Goal: Task Accomplishment & Management: Use online tool/utility

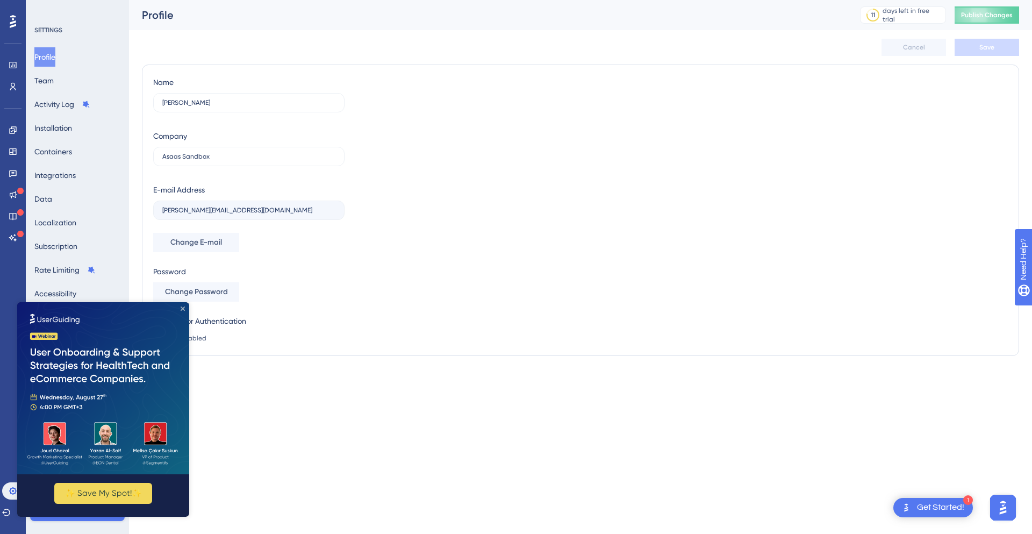
click at [183, 310] on icon "Close Preview" at bounding box center [183, 308] width 4 height 4
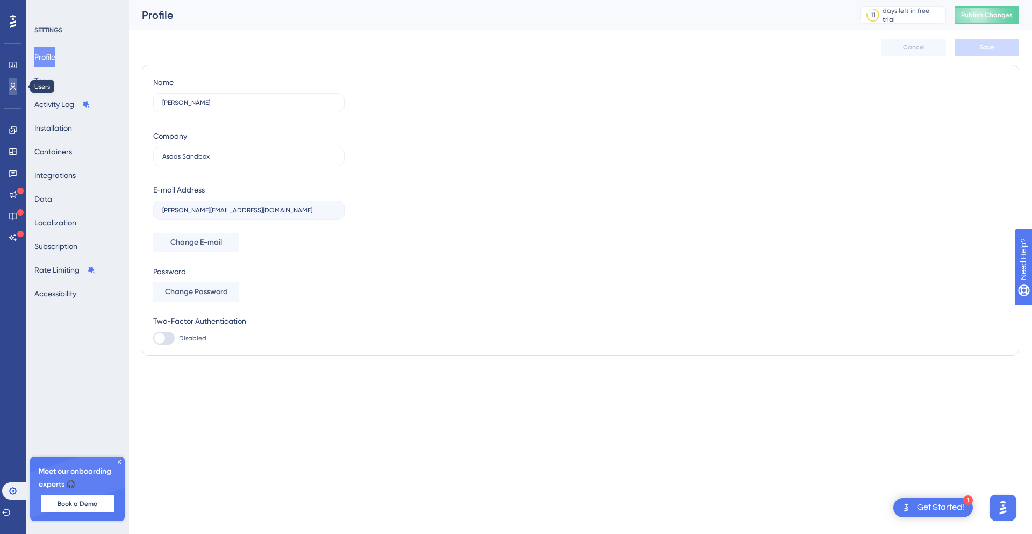
click at [14, 85] on icon at bounding box center [13, 86] width 9 height 9
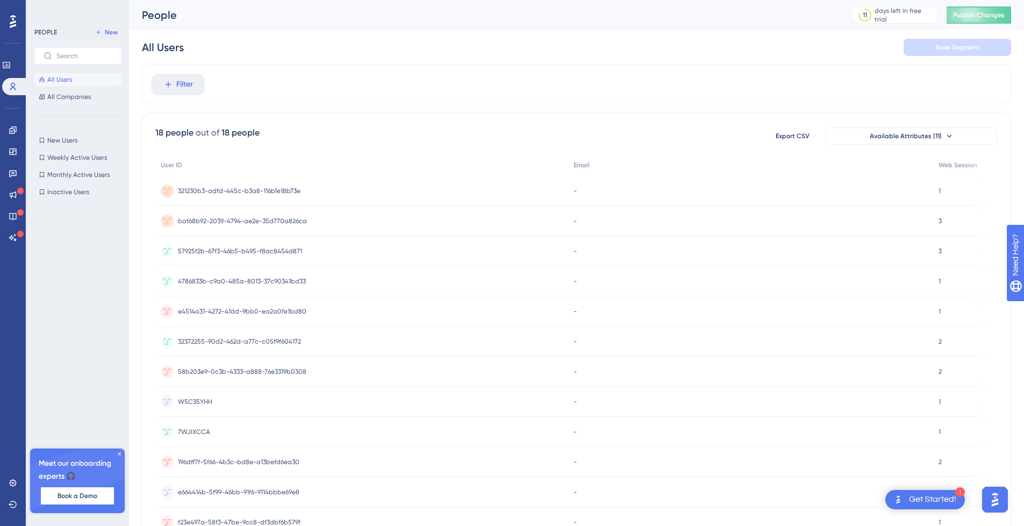
click at [184, 87] on span "Filter" at bounding box center [184, 84] width 17 height 13
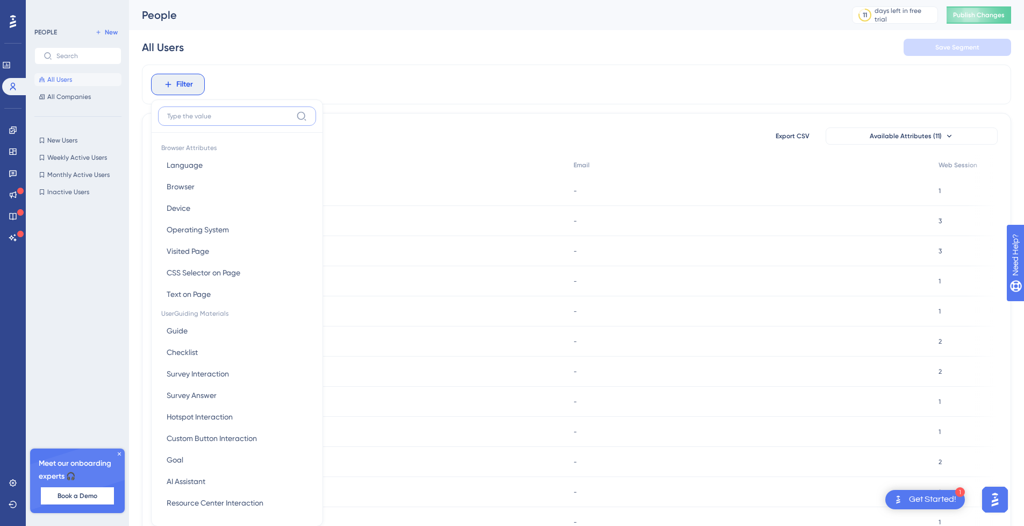
scroll to position [46, 0]
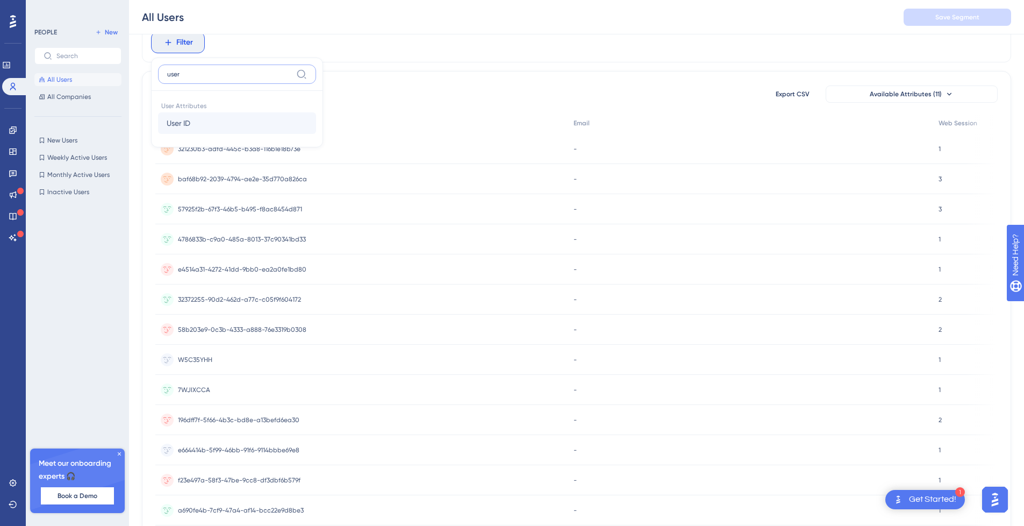
type input "user"
click at [193, 122] on button "User ID User ID" at bounding box center [237, 123] width 158 height 22
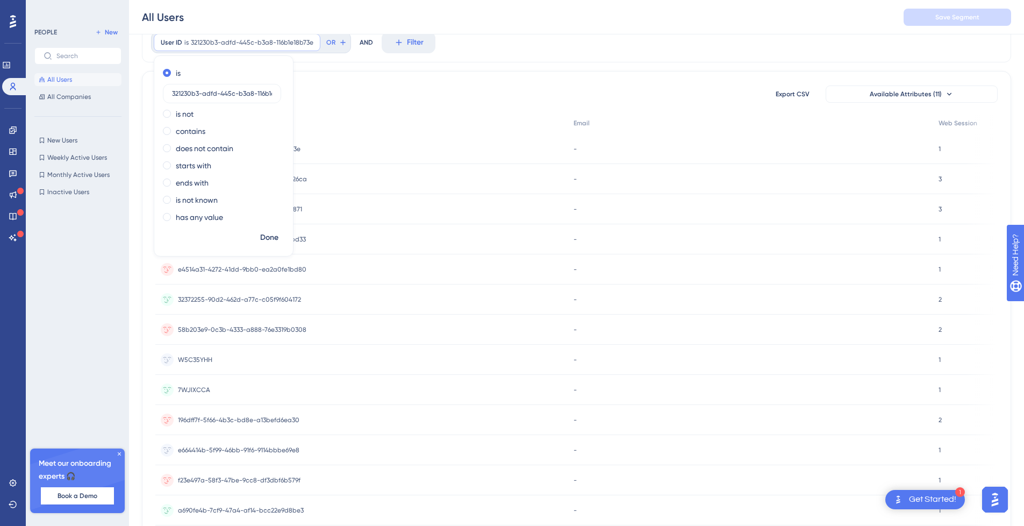
scroll to position [0, 22]
type input "321230b3-adfd-445c-b3a8-116b1e18b73e"
click at [279, 237] on button "Done" at bounding box center [269, 237] width 30 height 19
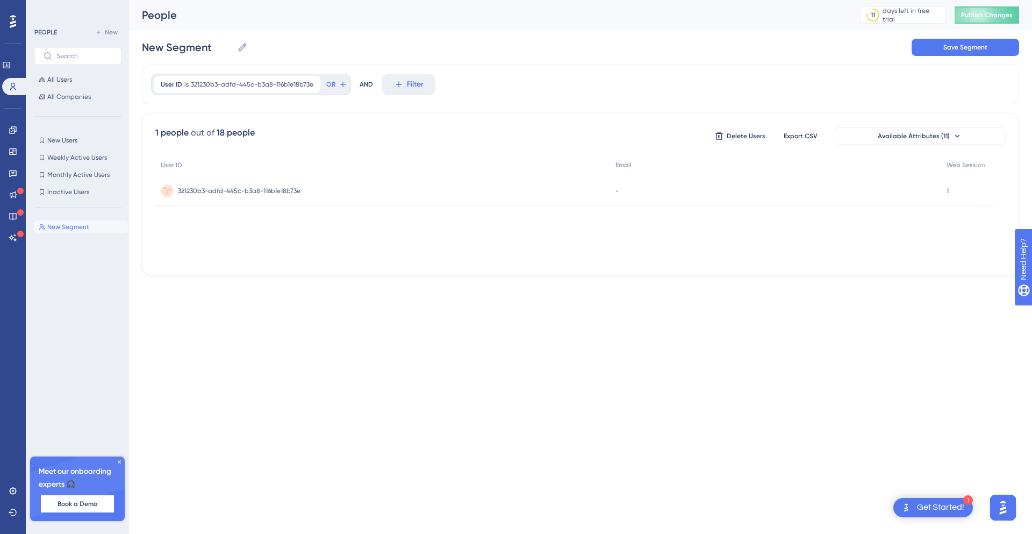
click at [266, 195] on span "321230b3-adfd-445c-b3a8-116b1e18b73e" at bounding box center [239, 191] width 123 height 9
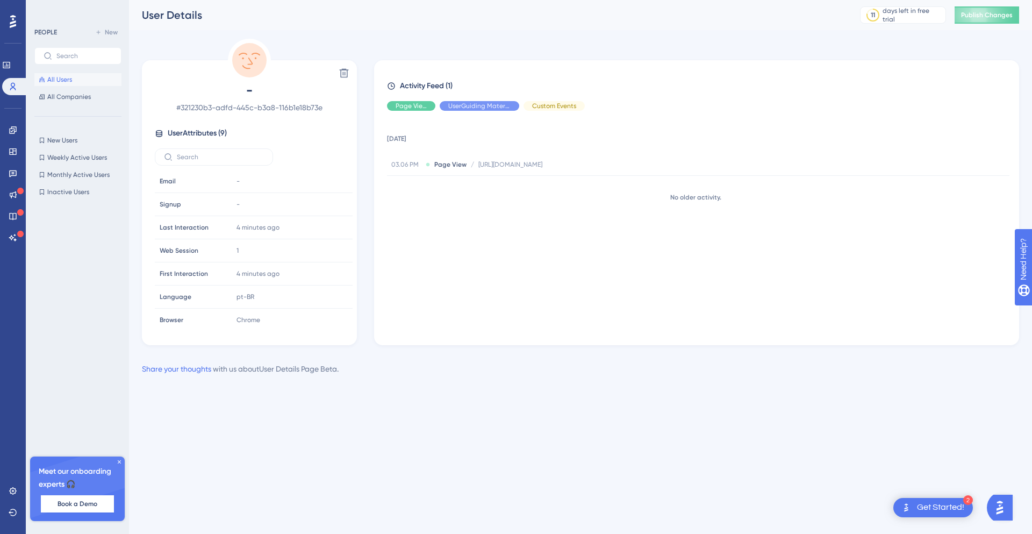
click at [68, 82] on span "All Users" at bounding box center [59, 79] width 25 height 9
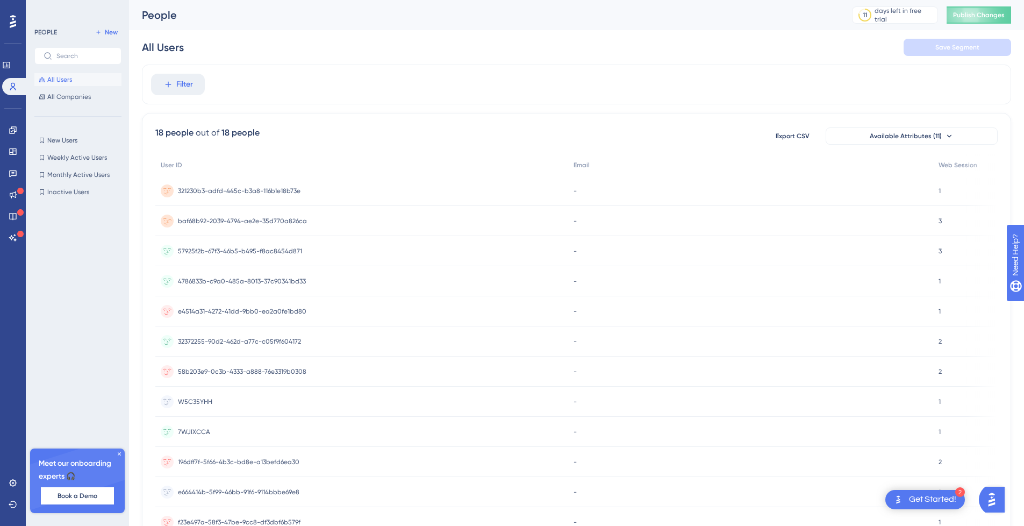
click at [255, 220] on span "baf68b92-2039-4794-ae2e-35d770a826ca" at bounding box center [242, 221] width 129 height 9
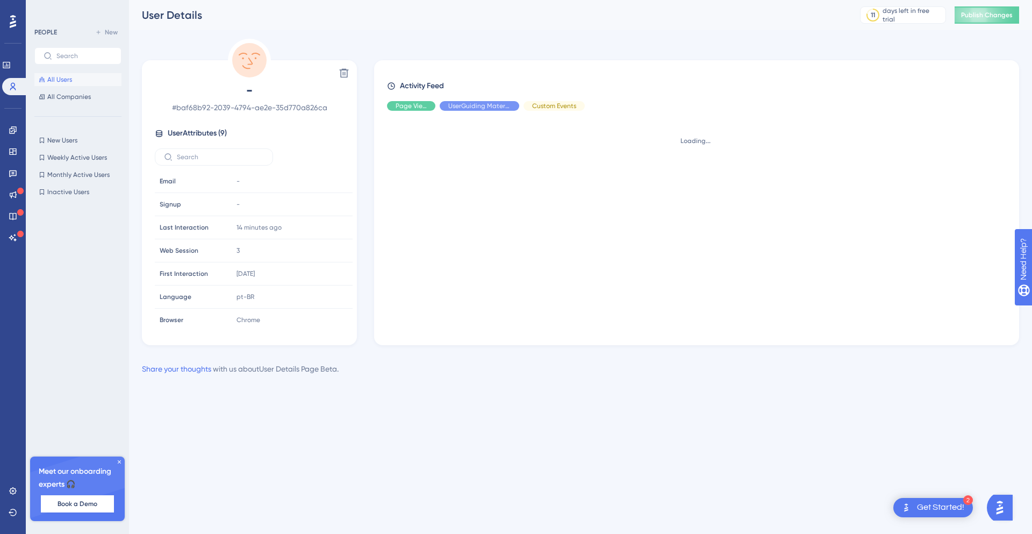
click at [54, 80] on span "All Users" at bounding box center [59, 79] width 25 height 9
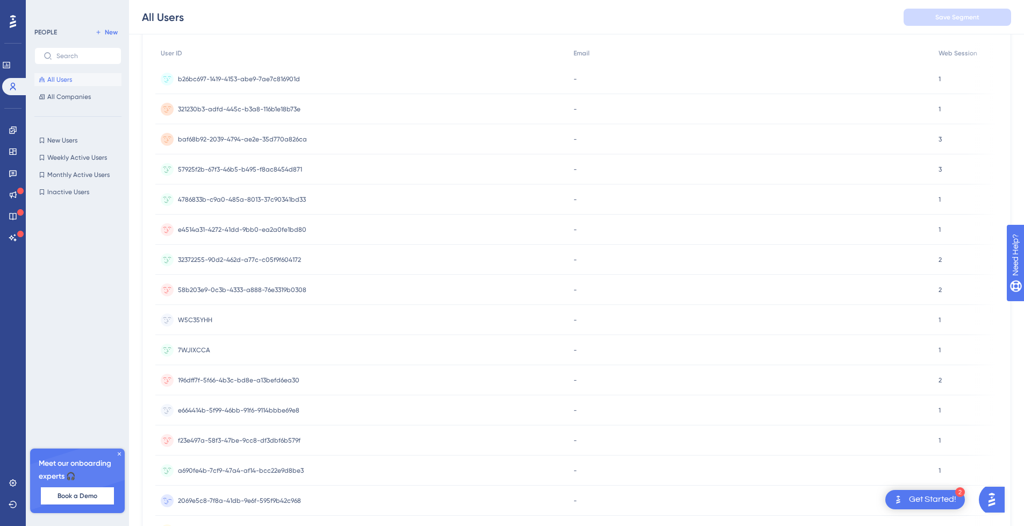
scroll to position [28, 0]
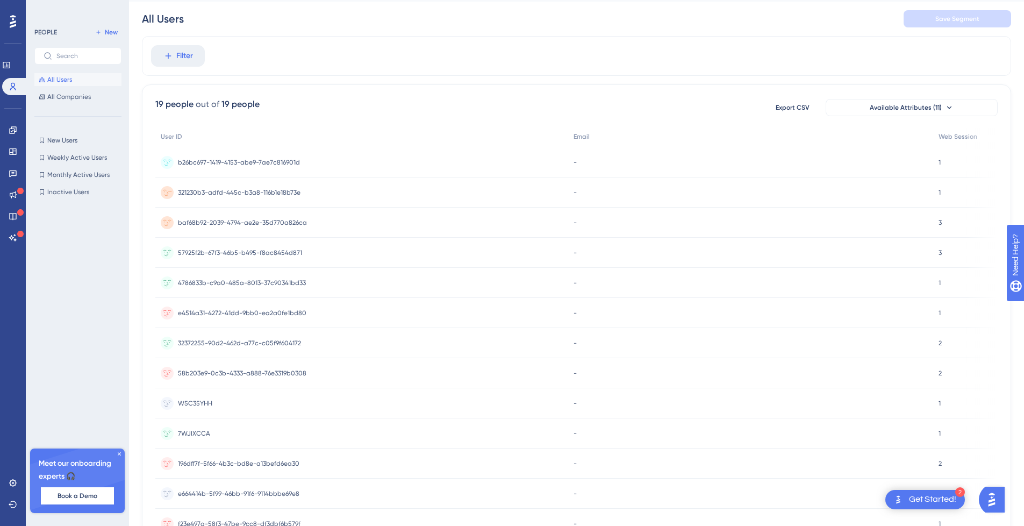
click at [198, 191] on span "321230b3-adfd-445c-b3a8-116b1e18b73e" at bounding box center [239, 192] width 123 height 9
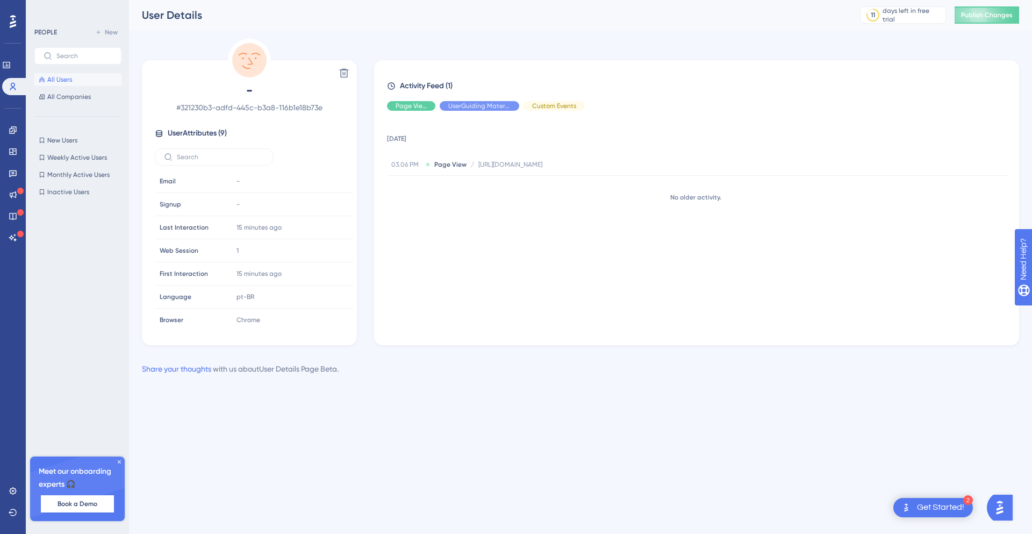
click at [56, 80] on span "All Users" at bounding box center [59, 79] width 25 height 9
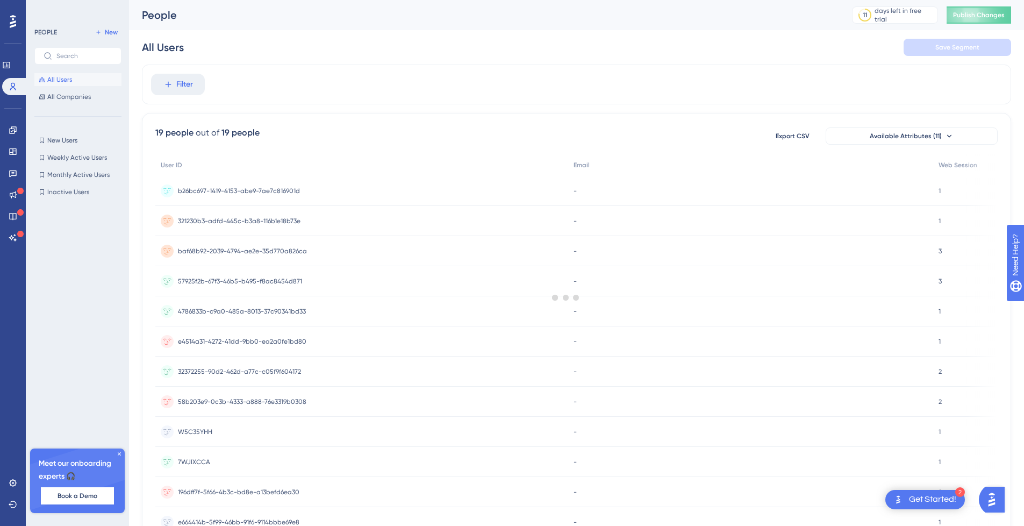
click at [188, 80] on div at bounding box center [566, 297] width 917 height 448
click at [188, 80] on span "Filter" at bounding box center [184, 84] width 17 height 13
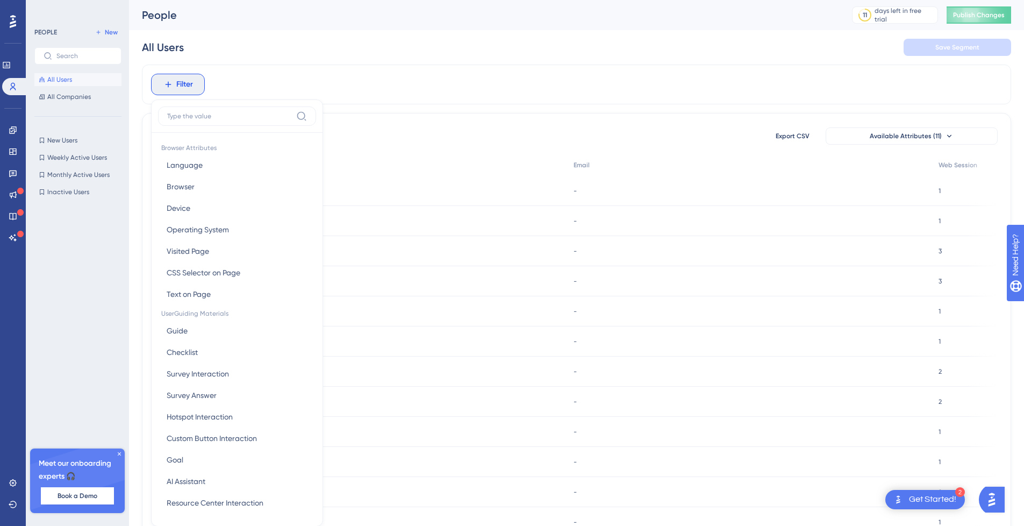
scroll to position [50, 0]
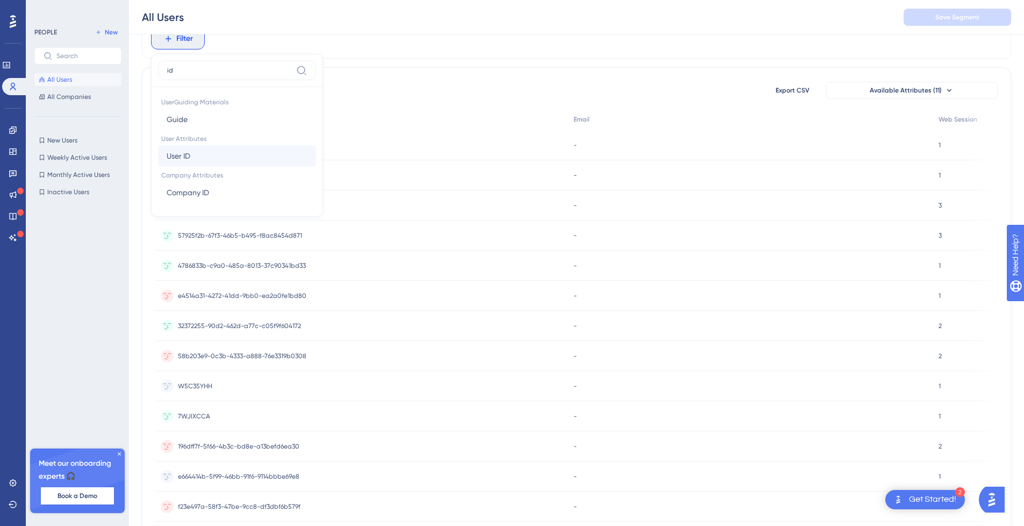
type input "id"
click at [205, 152] on button "User ID User ID" at bounding box center [237, 156] width 158 height 22
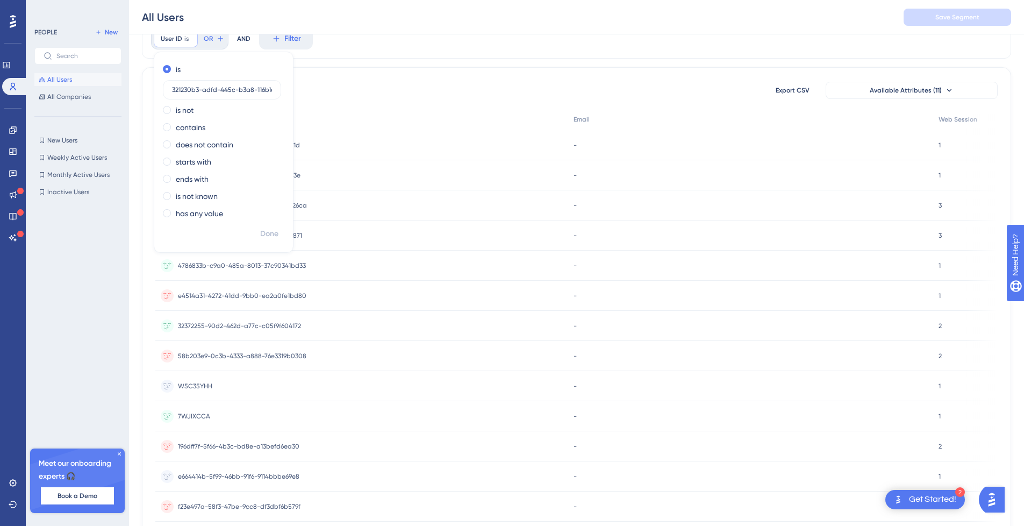
scroll to position [0, 22]
type input "321230b3-adfd-445c-b3a8-116b1e18b73e"
click at [275, 238] on span "Done" at bounding box center [269, 233] width 18 height 13
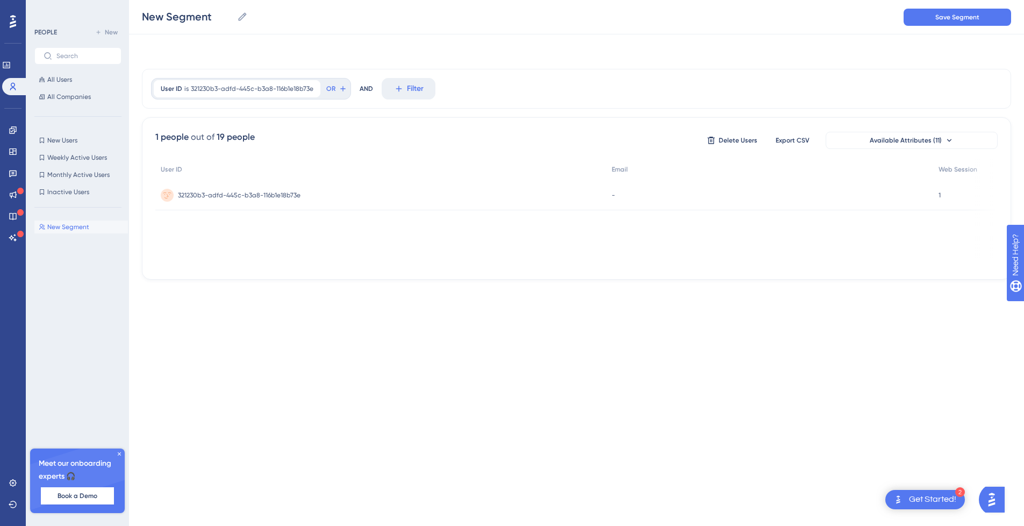
scroll to position [0, 0]
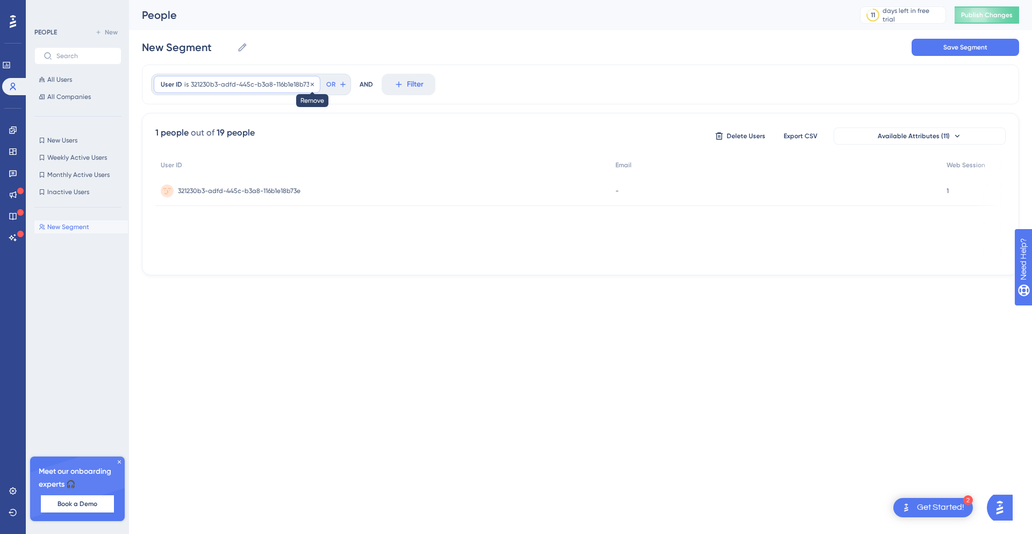
click at [310, 82] on icon at bounding box center [312, 84] width 6 height 6
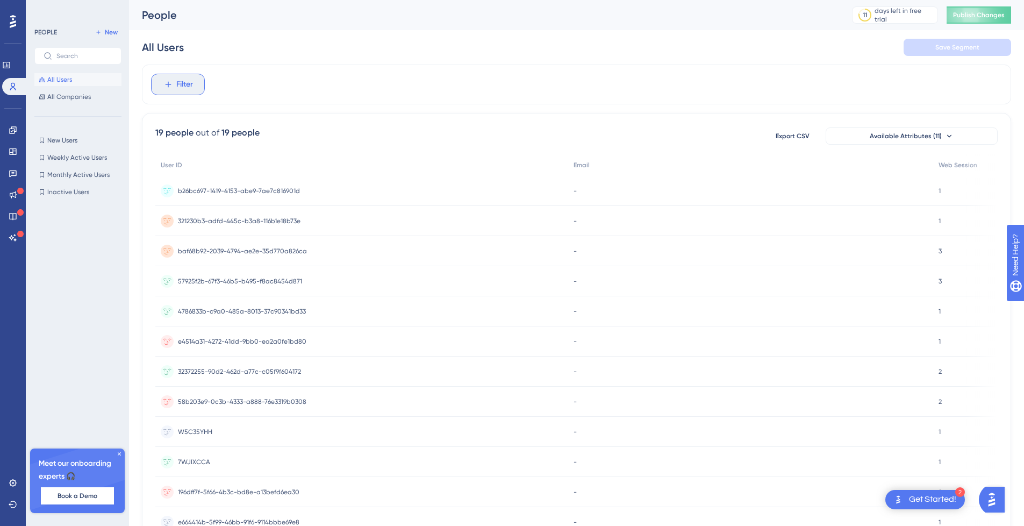
click at [188, 91] on button "Filter" at bounding box center [178, 85] width 54 height 22
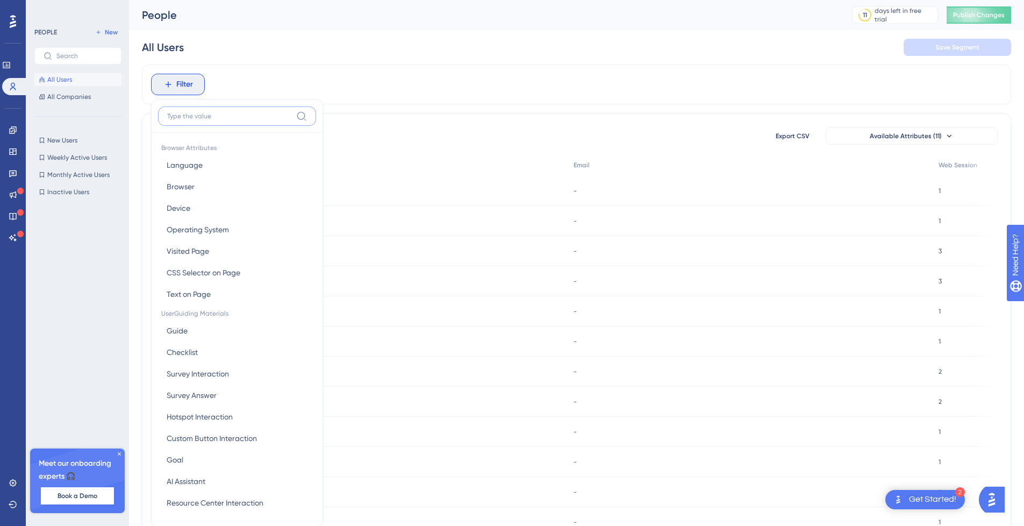
scroll to position [8, 0]
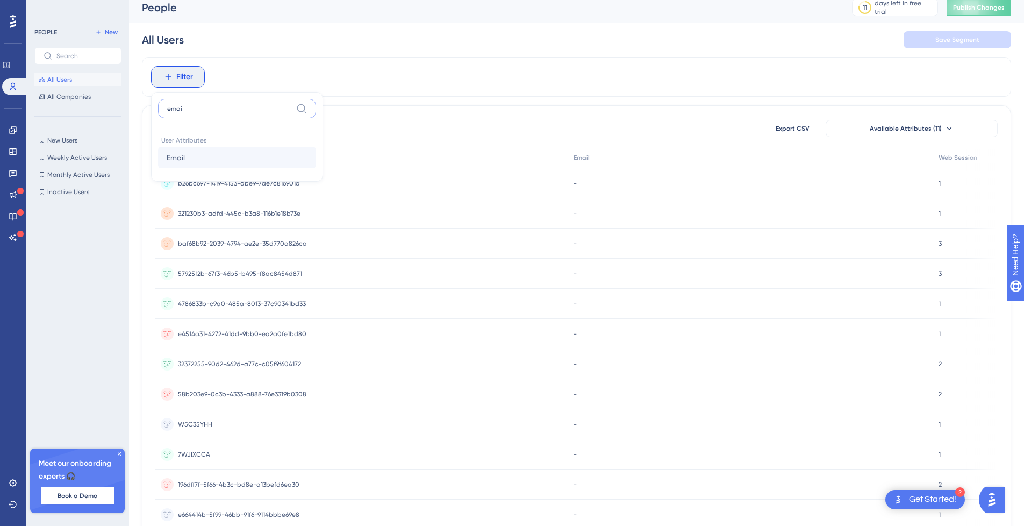
type input "emai"
click at [237, 149] on div "User Attributes Email Email" at bounding box center [237, 149] width 158 height 49
click at [240, 157] on button "Email Email" at bounding box center [237, 158] width 158 height 22
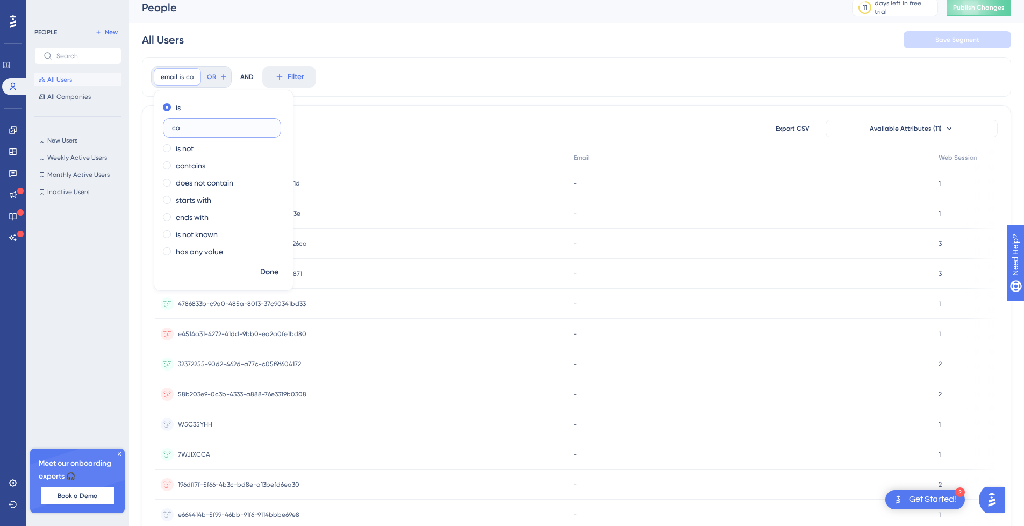
type input "ca"
click at [181, 136] on label "ca" at bounding box center [222, 127] width 118 height 19
click at [181, 132] on input "ca" at bounding box center [222, 128] width 100 height 8
click at [181, 136] on label "ca" at bounding box center [222, 127] width 118 height 19
click at [181, 132] on input "ca" at bounding box center [222, 128] width 100 height 8
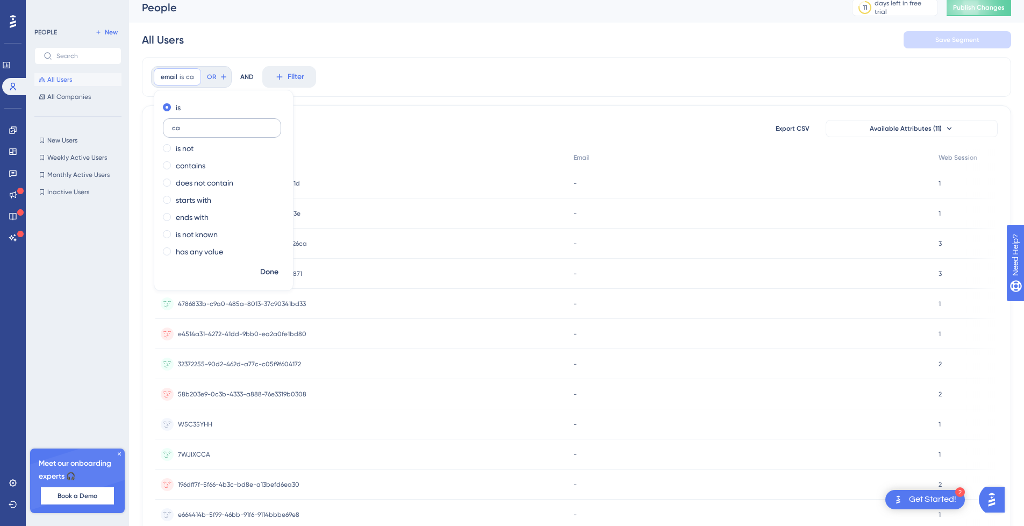
click at [163, 131] on label "ca" at bounding box center [222, 127] width 118 height 19
click at [172, 131] on input "ca" at bounding box center [222, 128] width 100 height 8
click at [165, 130] on label "ca" at bounding box center [222, 127] width 118 height 19
click at [172, 130] on input "ca" at bounding box center [222, 128] width 100 height 8
drag, startPoint x: 169, startPoint y: 130, endPoint x: 196, endPoint y: 129, distance: 26.9
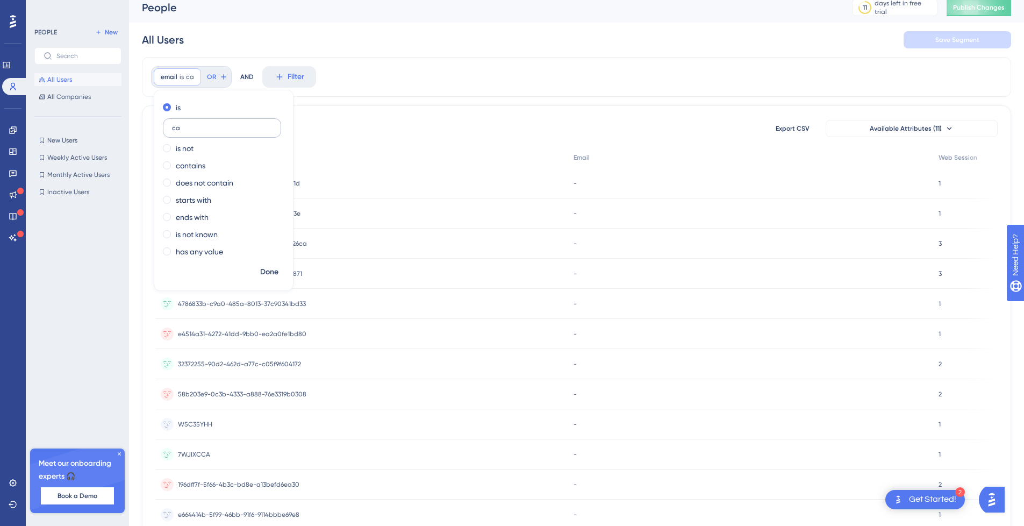
click at [196, 129] on label "ca" at bounding box center [222, 127] width 118 height 19
click at [196, 129] on input "ca" at bounding box center [222, 128] width 100 height 8
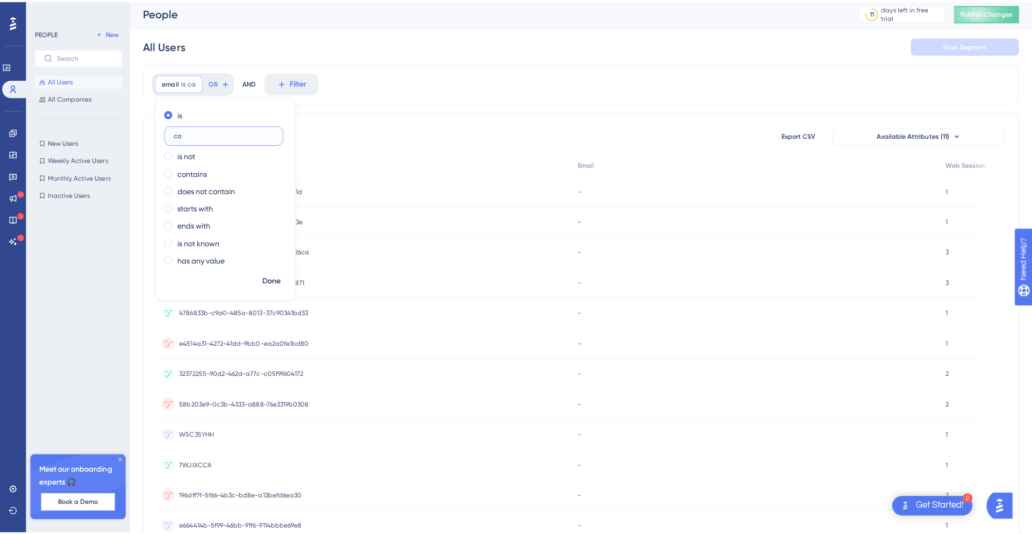
scroll to position [0, 0]
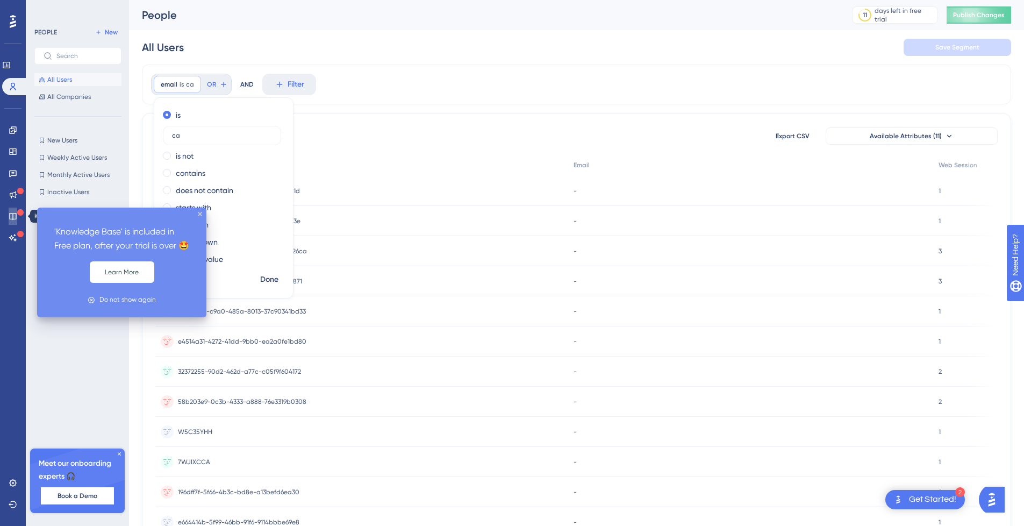
click at [16, 212] on icon at bounding box center [13, 216] width 9 height 9
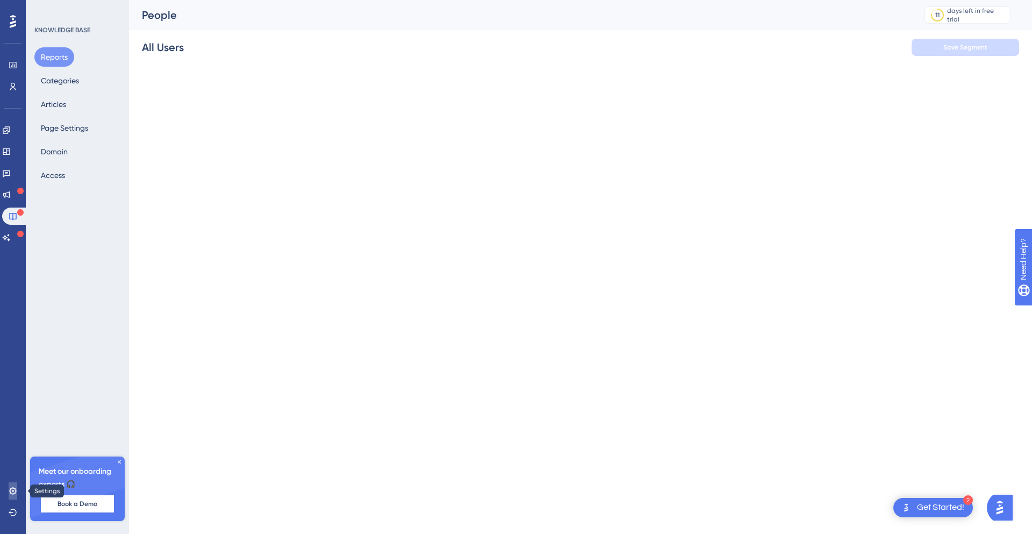
click at [9, 496] on div "Settings Logout" at bounding box center [13, 501] width 9 height 39
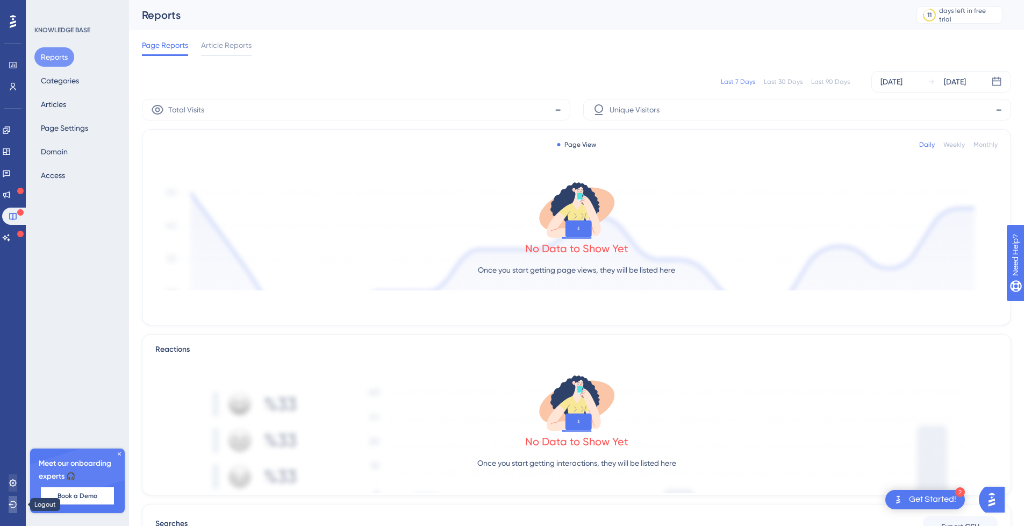
click at [9, 496] on button at bounding box center [13, 504] width 9 height 17
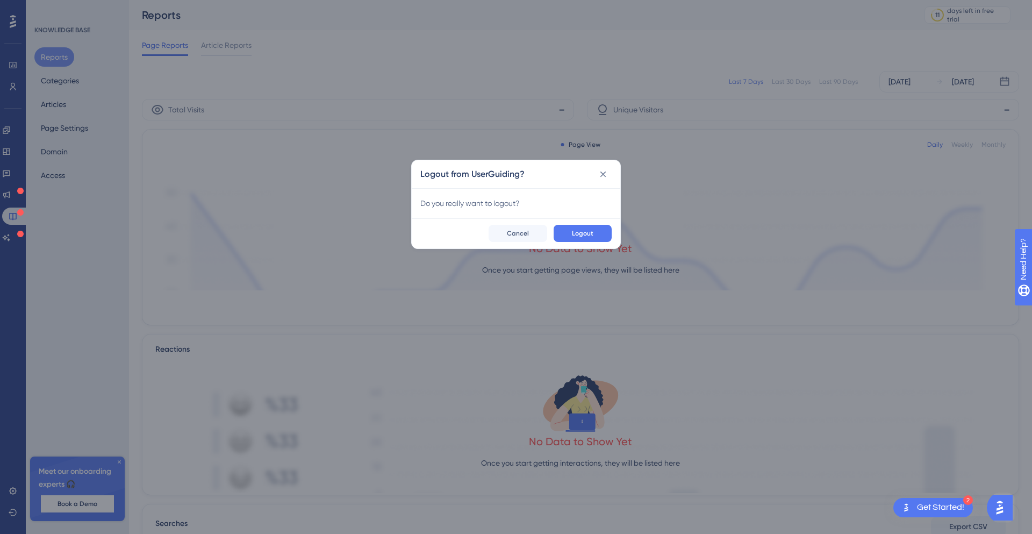
click at [537, 210] on div "Do you really want to logout?" at bounding box center [516, 203] width 209 height 30
click at [539, 211] on div "Do you really want to logout?" at bounding box center [516, 203] width 209 height 30
click at [524, 227] on button "Cancel" at bounding box center [518, 233] width 59 height 17
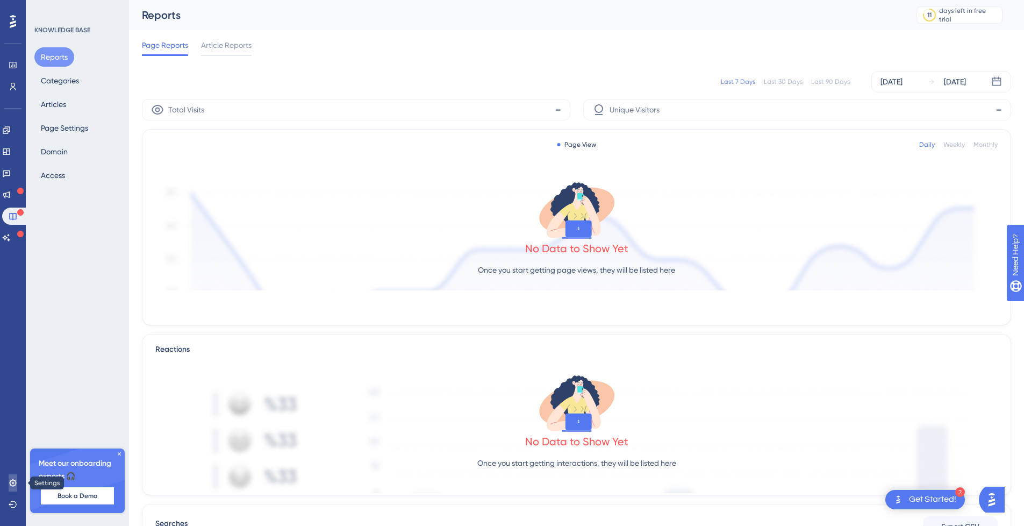
click at [9, 479] on link at bounding box center [13, 482] width 9 height 17
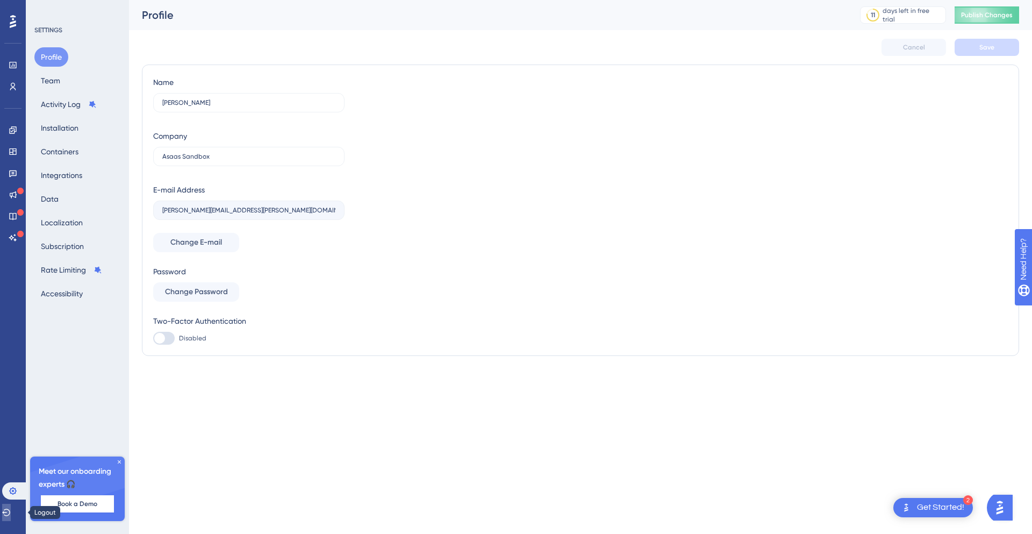
click at [5, 512] on button at bounding box center [6, 512] width 9 height 17
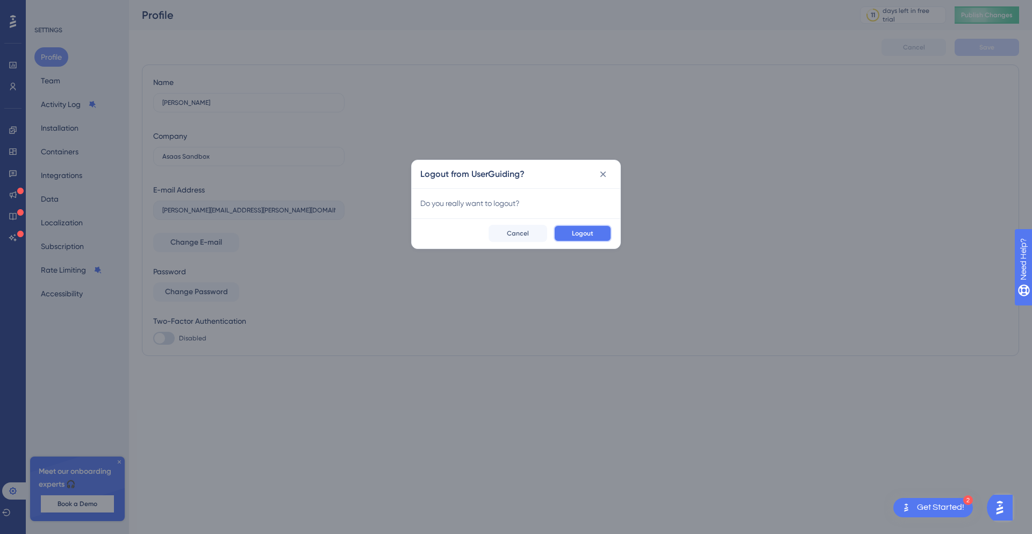
click at [588, 229] on span "Logout" at bounding box center [583, 233] width 22 height 9
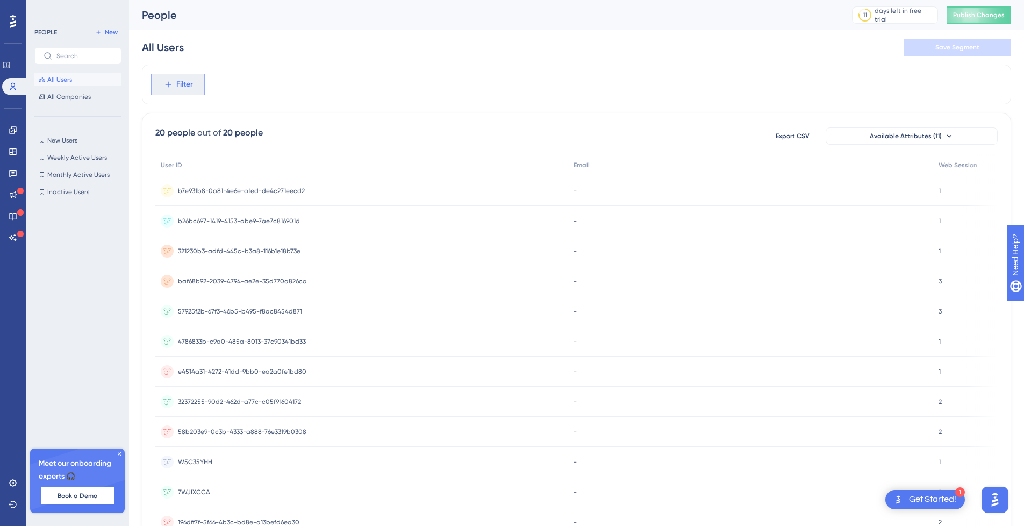
click at [189, 80] on span "Filter" at bounding box center [184, 84] width 17 height 13
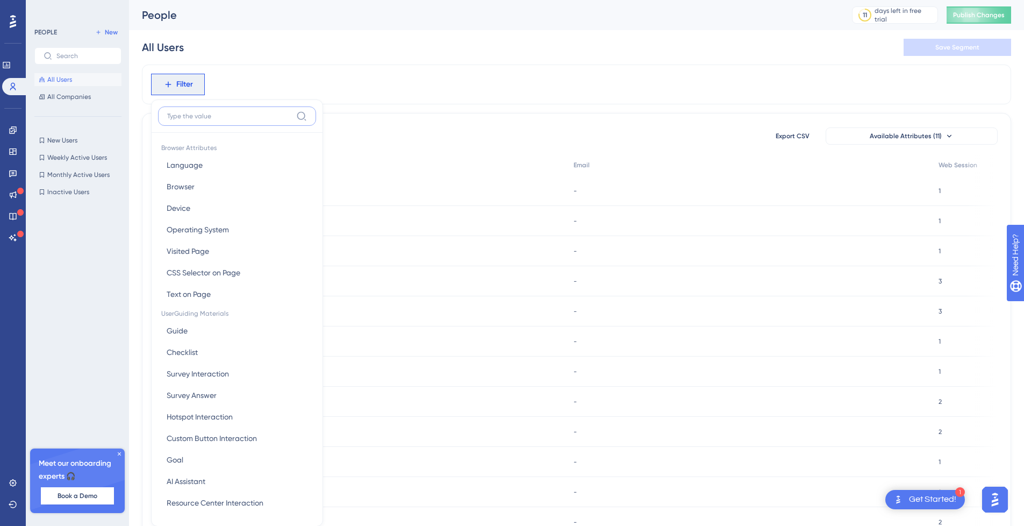
scroll to position [50, 0]
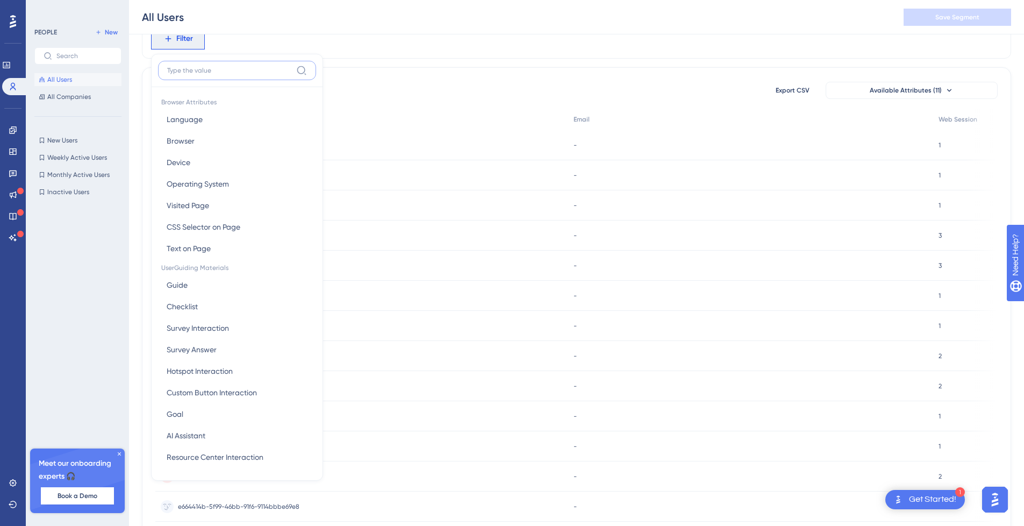
paste input "f0f86a56-a2ea-4953-8add-43e6473bb14f"
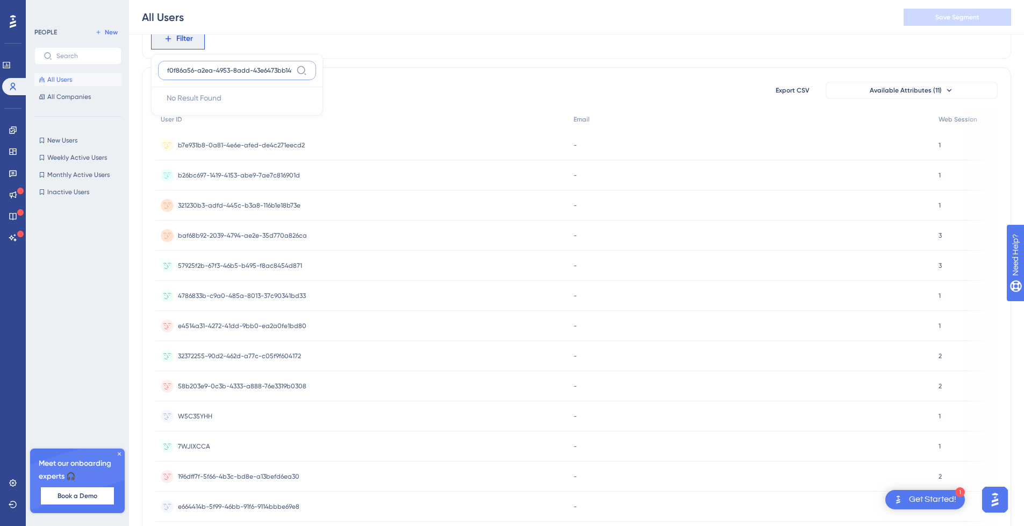
click at [222, 73] on input "f0f86a56-a2ea-4953-8add-43e6473bb14f" at bounding box center [229, 70] width 125 height 9
type input "id"
click at [220, 153] on button "User ID User ID" at bounding box center [237, 156] width 158 height 22
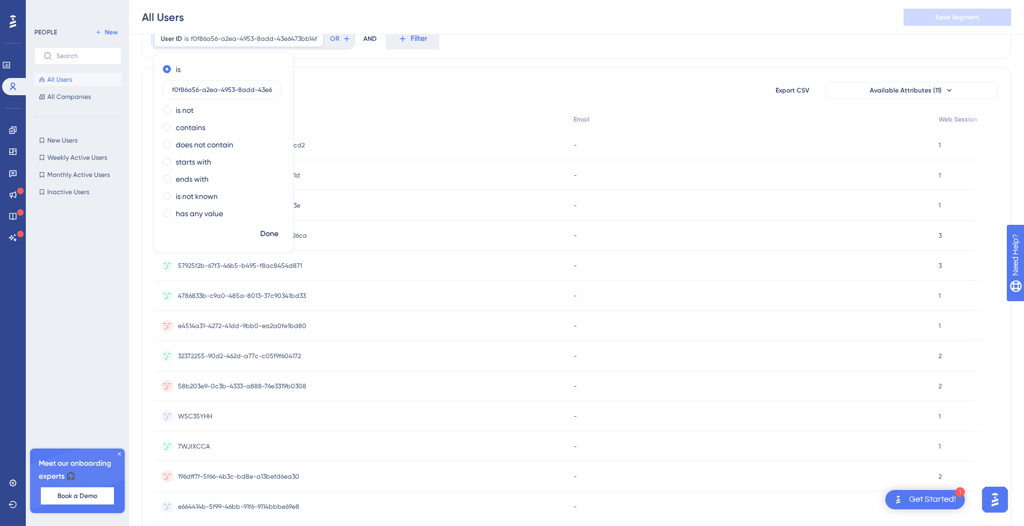
scroll to position [0, 25]
type input "f0f86a56-a2ea-4953-8add-43e6473bb14f"
click at [278, 232] on span "Done" at bounding box center [269, 233] width 18 height 13
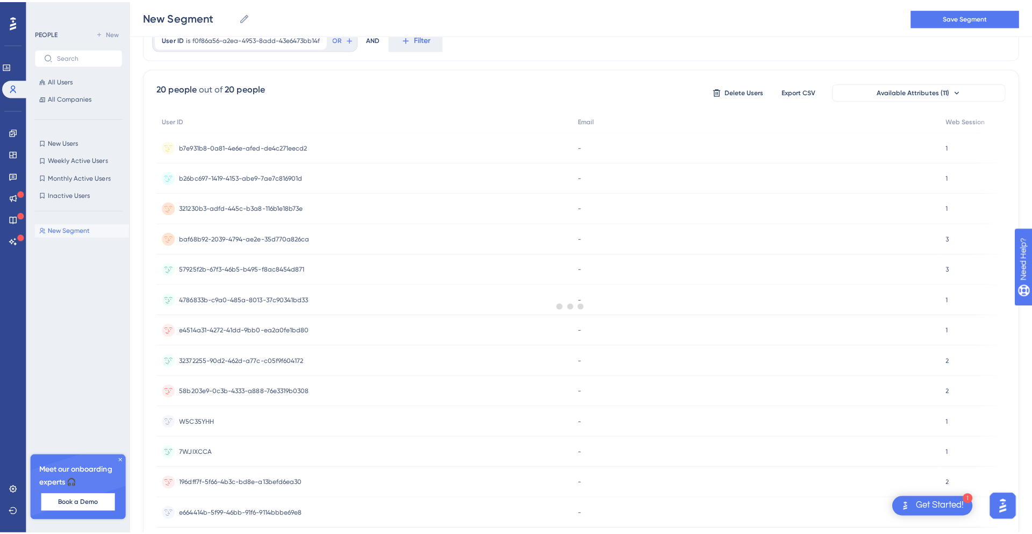
scroll to position [0, 0]
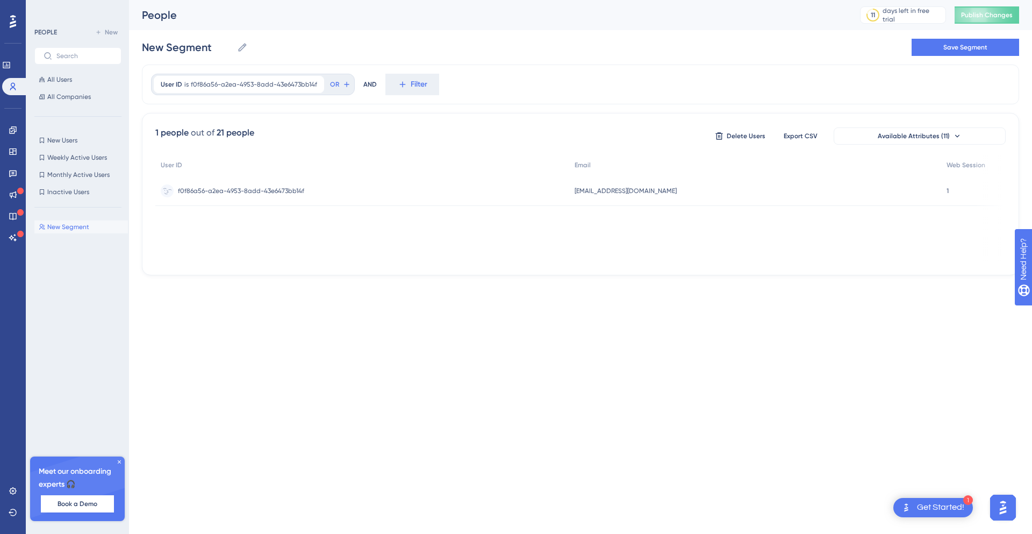
click at [638, 191] on span "[PERSON_NAME][EMAIL_ADDRESS][PERSON_NAME][DOMAIN_NAME]" at bounding box center [626, 191] width 102 height 9
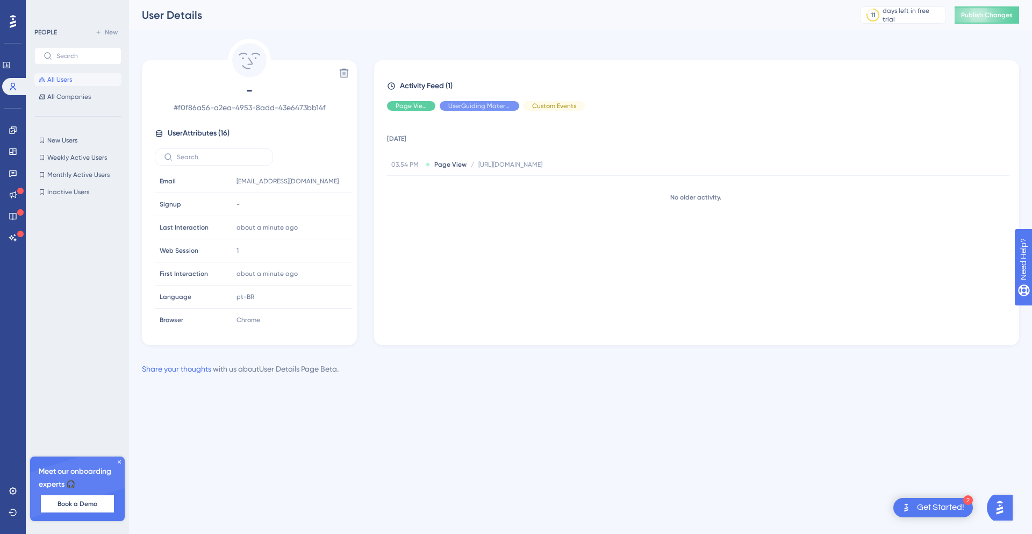
click at [557, 109] on span "Custom Events" at bounding box center [554, 106] width 44 height 9
click at [557, 109] on span "Show" at bounding box center [554, 106] width 16 height 9
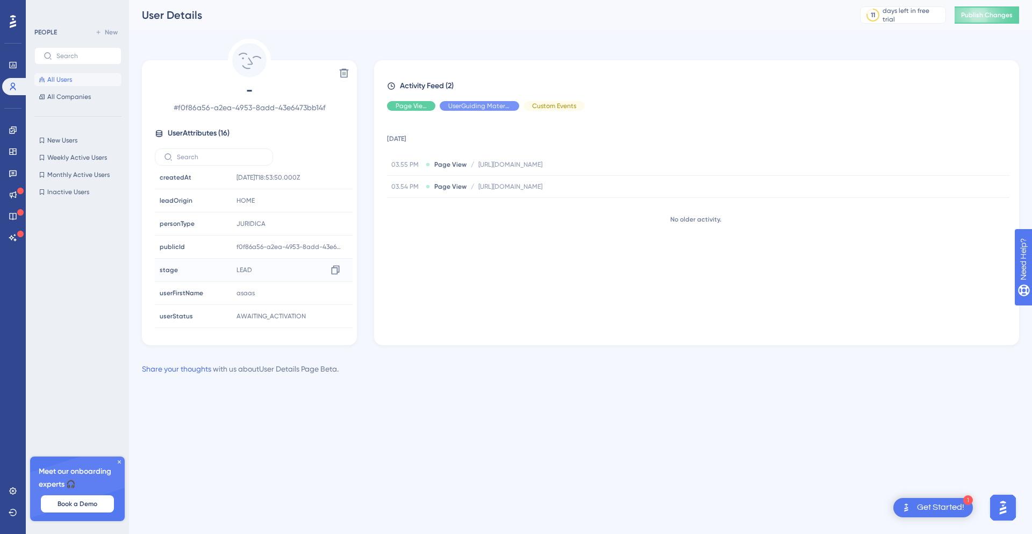
scroll to position [147, 0]
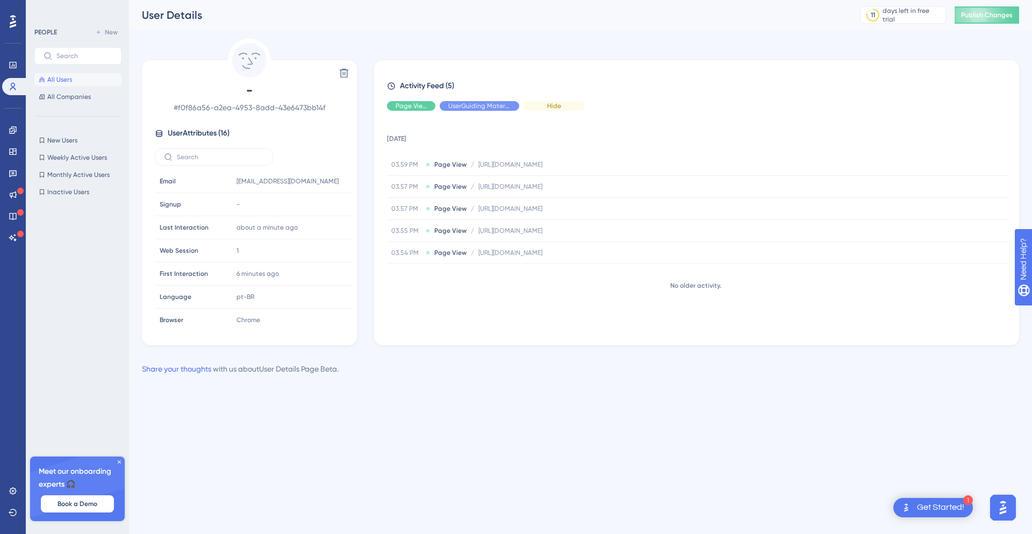
click at [543, 103] on div "Hide" at bounding box center [554, 106] width 61 height 10
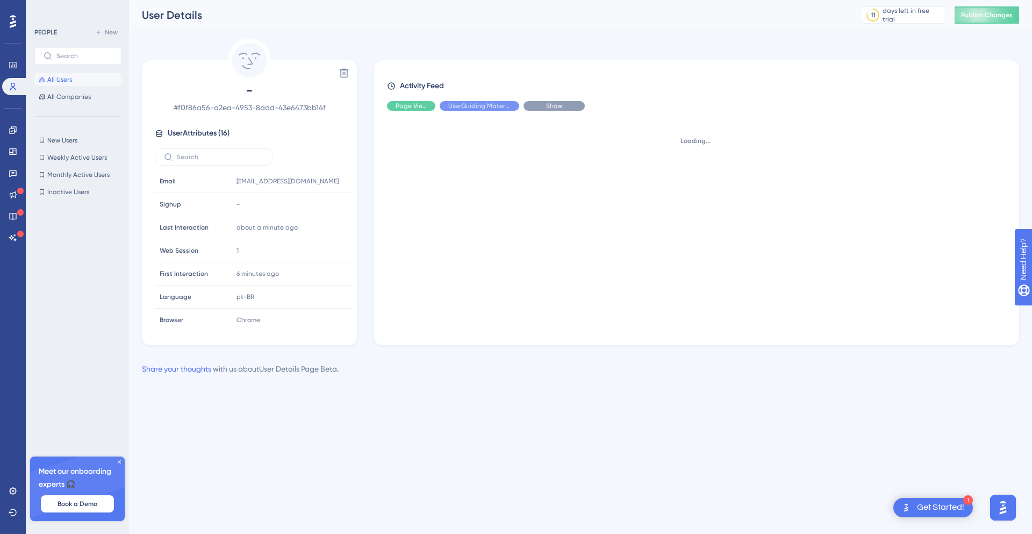
click at [543, 103] on div "Show" at bounding box center [554, 106] width 61 height 10
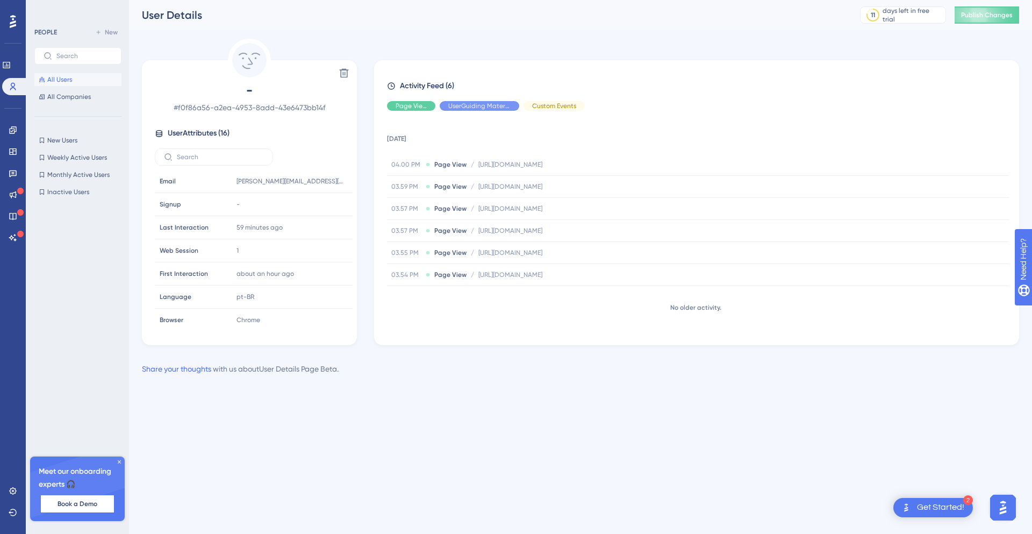
click at [93, 78] on button "All Users" at bounding box center [77, 79] width 87 height 13
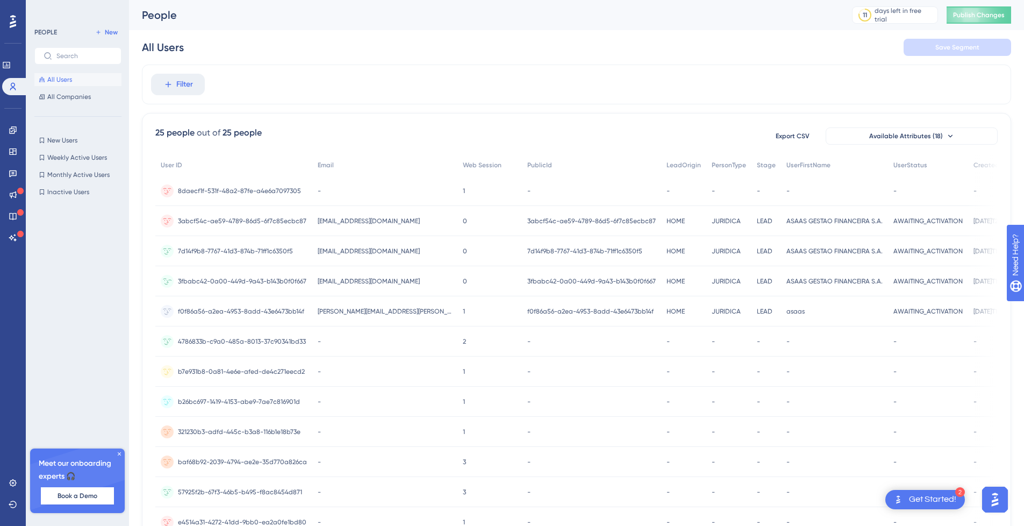
click at [365, 277] on span "[EMAIL_ADDRESS][DOMAIN_NAME]" at bounding box center [369, 281] width 102 height 9
